Goal: Download file/media

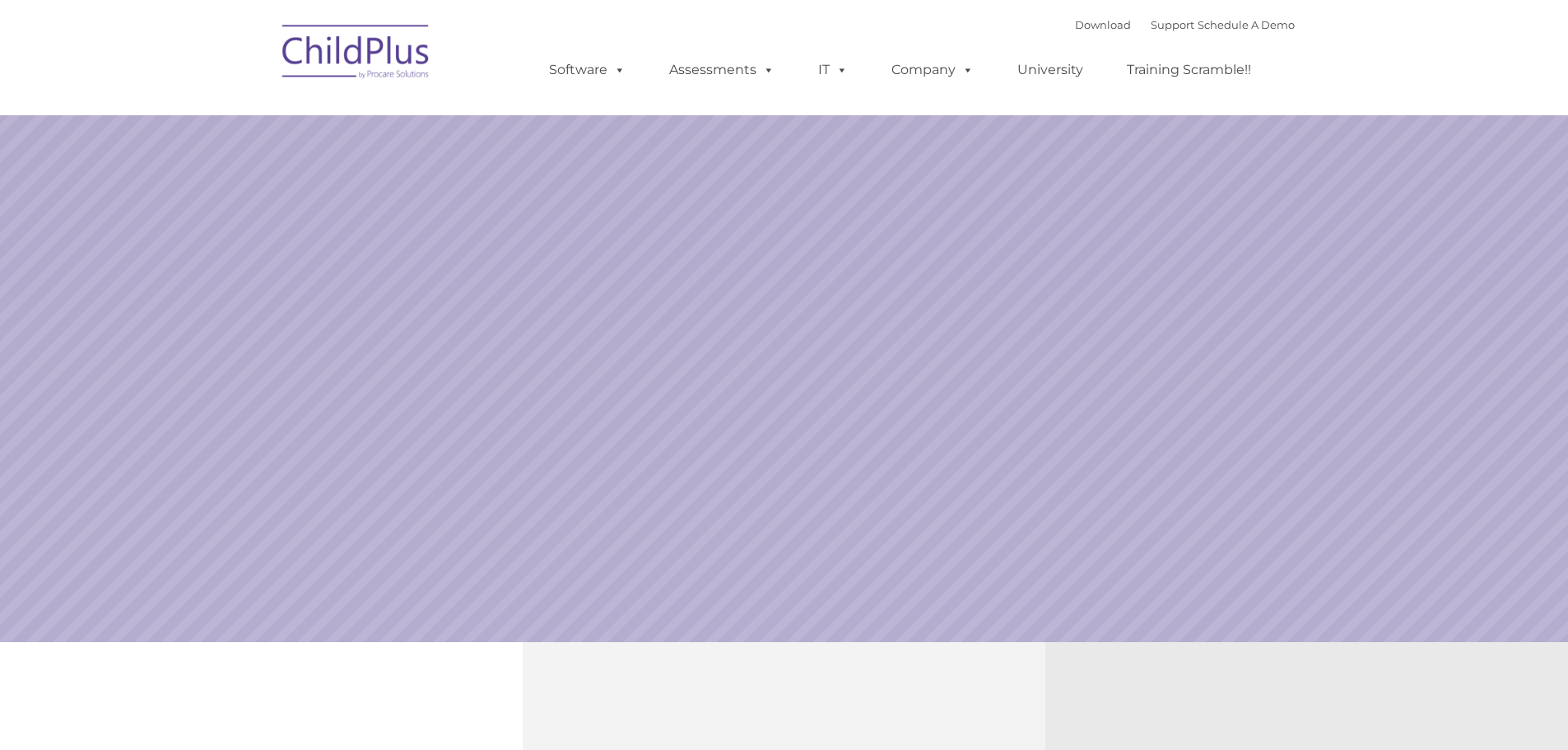
select select "MEDIUM"
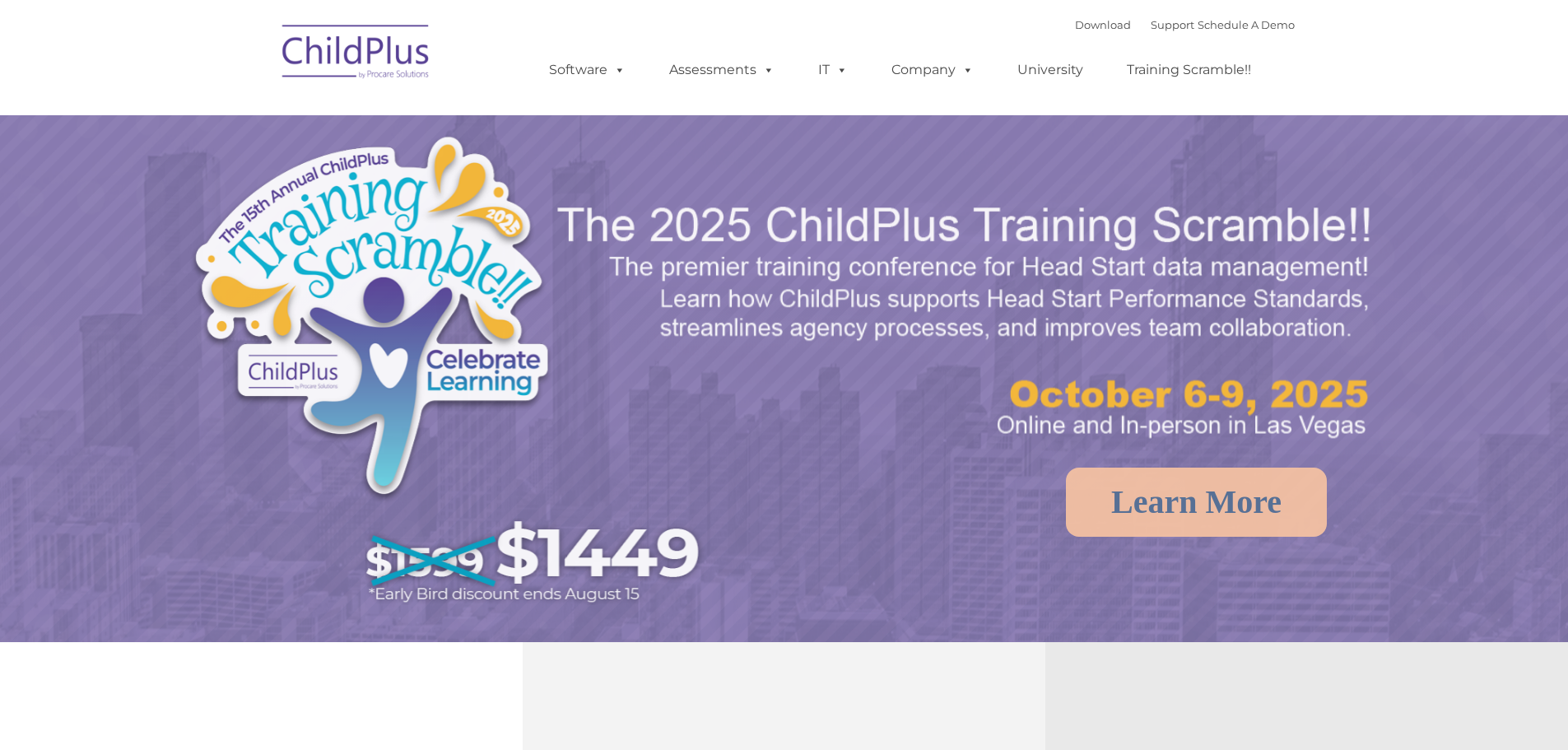
select select "MEDIUM"
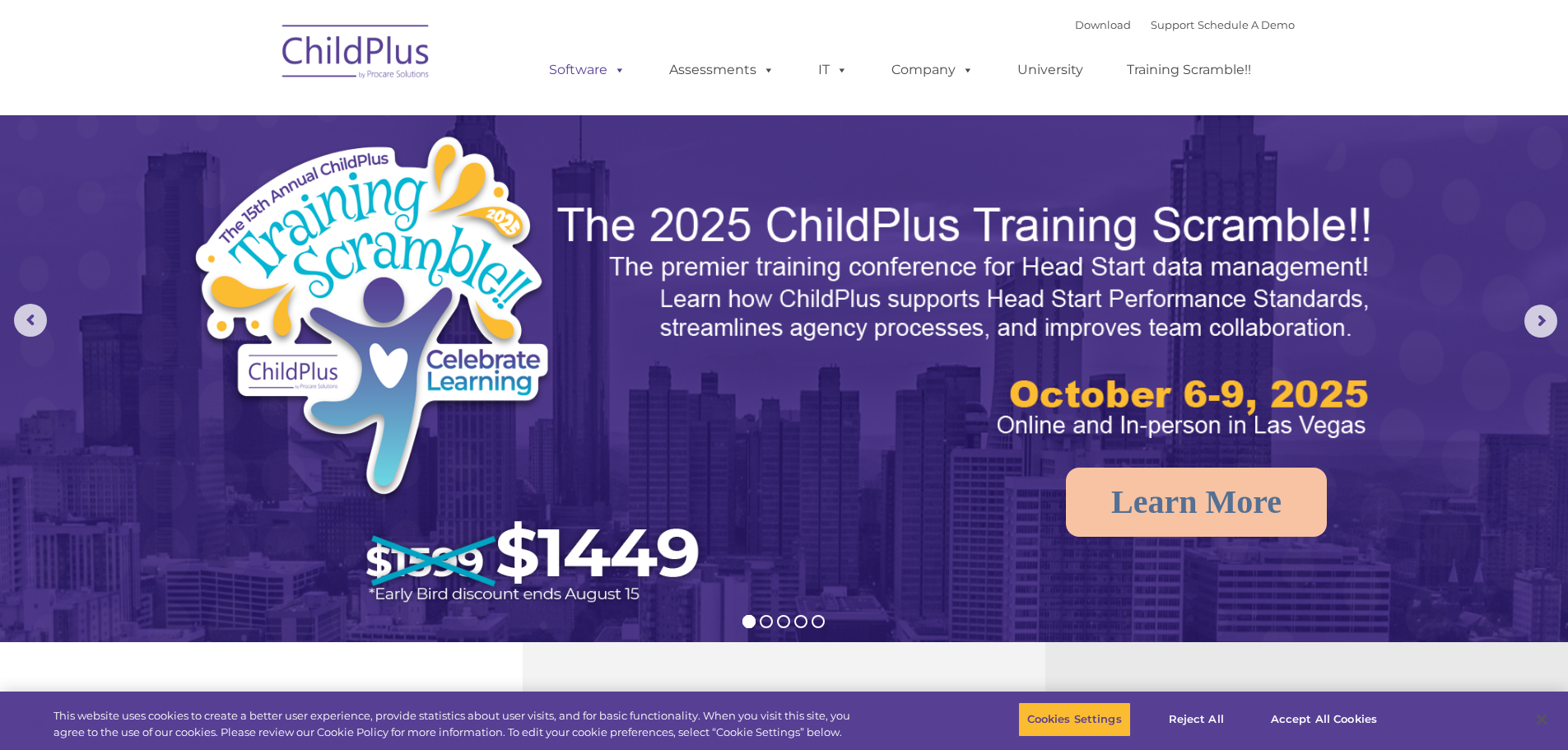
click at [622, 66] on span at bounding box center [616, 69] width 18 height 16
click at [609, 70] on span at bounding box center [616, 69] width 18 height 16
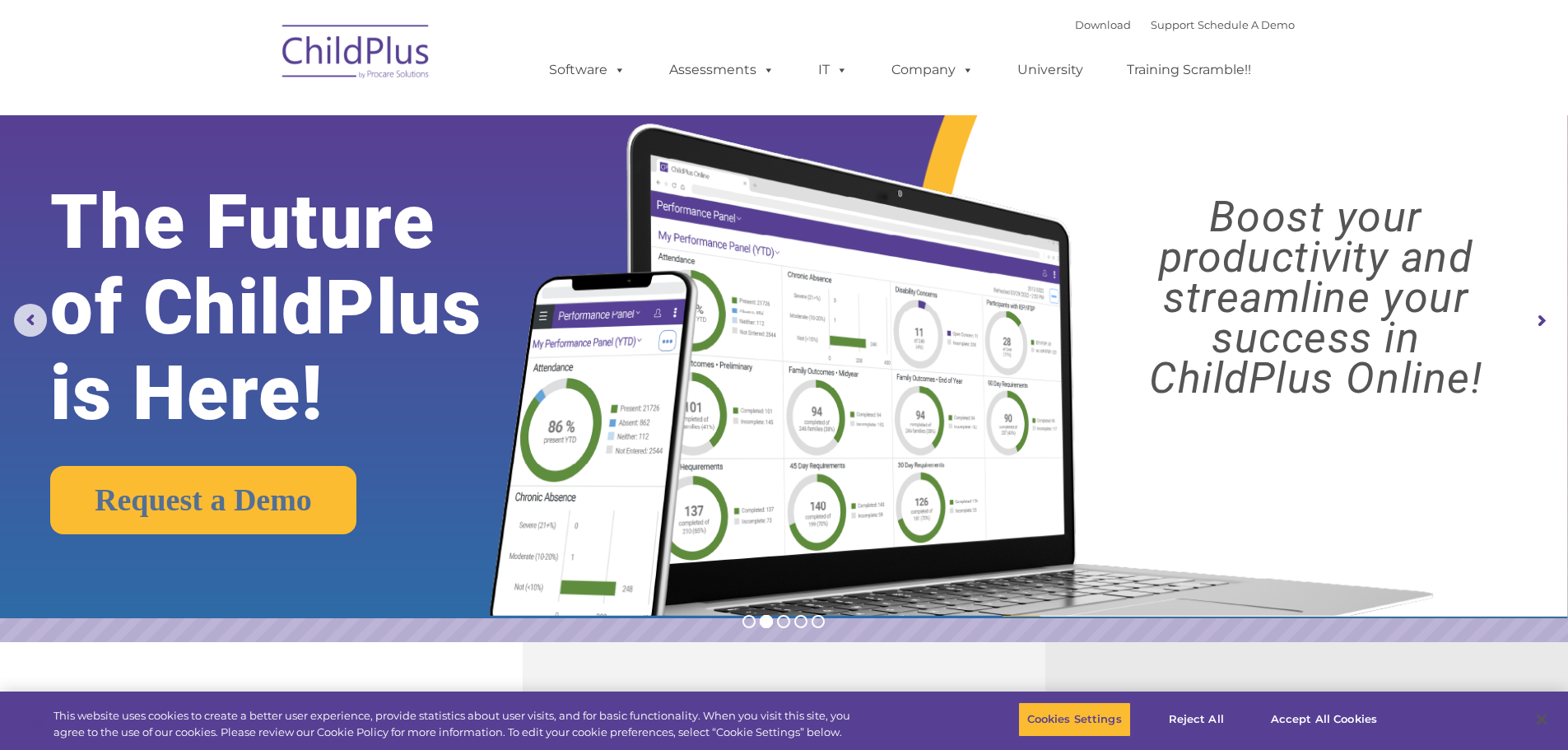
click at [480, 190] on rs-layer "The Future of ChildPlus is Here!" at bounding box center [300, 308] width 500 height 257
click at [1075, 29] on link "Download" at bounding box center [1103, 24] width 56 height 13
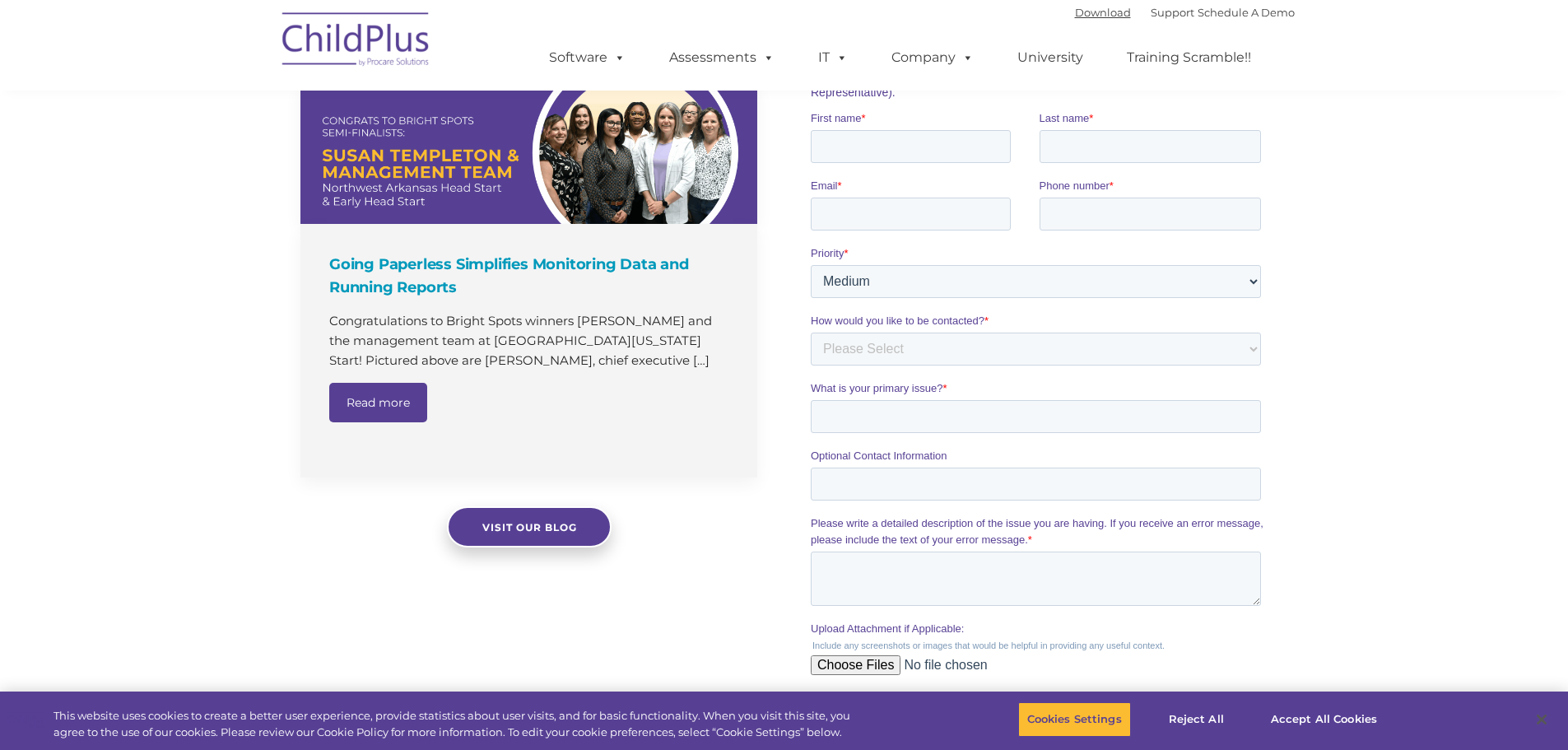
scroll to position [987, 0]
